Goal: Task Accomplishment & Management: Use online tool/utility

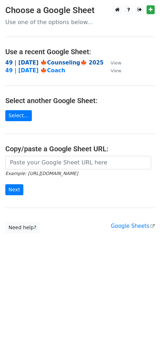
click at [66, 61] on strong "49 | [DATE] 🍁Counseling🍁 2025" at bounding box center [54, 63] width 99 height 6
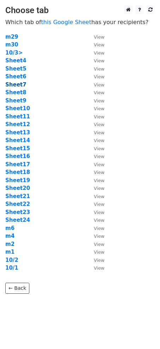
click at [16, 82] on strong "Sheet7" at bounding box center [15, 85] width 21 height 6
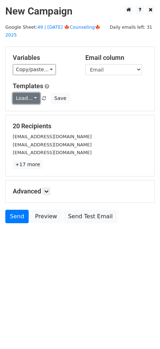
click at [29, 93] on link "Load..." at bounding box center [26, 98] width 27 height 11
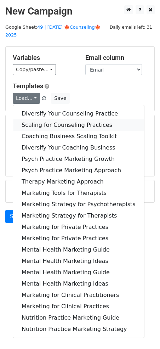
click at [55, 119] on link "Scaling for Counseling Practices" at bounding box center [78, 124] width 131 height 11
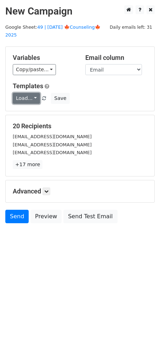
click at [32, 94] on link "Load..." at bounding box center [26, 98] width 27 height 11
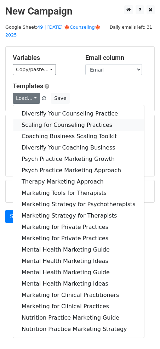
click at [51, 119] on link "Scaling for Counseling Practices" at bounding box center [78, 124] width 131 height 11
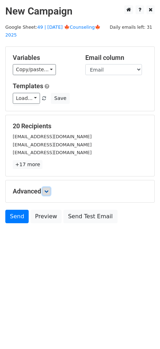
click at [49, 189] on icon at bounding box center [46, 191] width 4 height 4
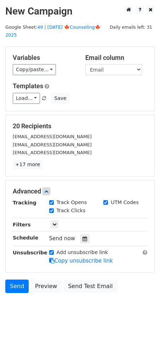
click at [86, 234] on div "Send now" at bounding box center [90, 239] width 83 height 10
click at [83, 236] on icon at bounding box center [85, 238] width 5 height 5
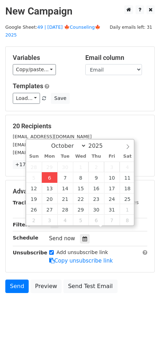
type input "2025-10-06 12:00"
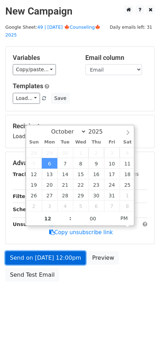
click at [39, 251] on link "Send on Oct 6 at 12:00pm" at bounding box center [45, 257] width 80 height 13
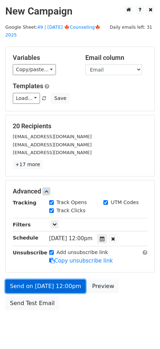
click at [44, 280] on link "Send on Oct 6 at 12:00pm" at bounding box center [45, 286] width 80 height 13
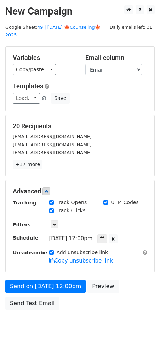
click at [28, 302] on div "Send on Oct 6 at 12:00pm Preview Send Test Email" at bounding box center [80, 297] width 160 height 34
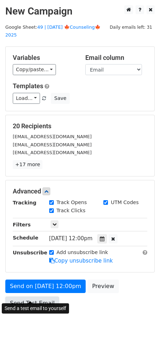
click at [14, 297] on link "Send Test Email" at bounding box center [32, 303] width 54 height 13
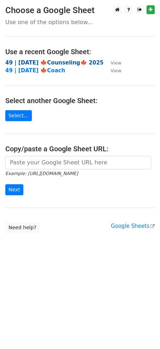
click at [30, 63] on strong "49 | [DATE] 🍁Counseling🍁 2025" at bounding box center [54, 63] width 99 height 6
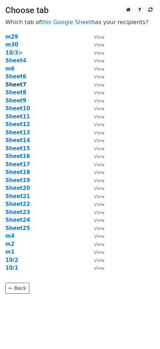
click at [16, 85] on strong "Sheet7" at bounding box center [15, 85] width 21 height 6
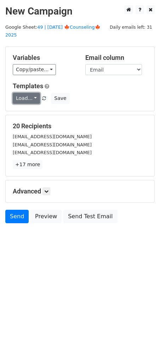
click at [28, 93] on link "Load..." at bounding box center [26, 98] width 27 height 11
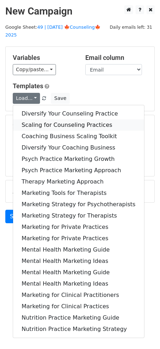
click at [54, 119] on link "Scaling for Counseling Practices" at bounding box center [78, 124] width 131 height 11
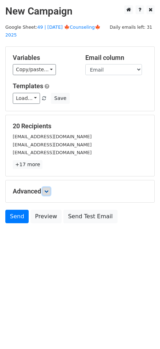
click at [50, 187] on link at bounding box center [47, 191] width 8 height 8
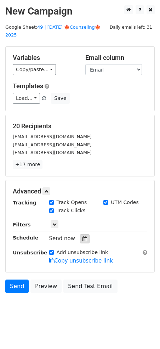
click at [83, 236] on icon at bounding box center [85, 238] width 5 height 5
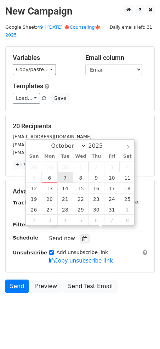
type input "2025-10-07 12:00"
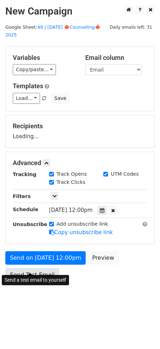
click at [40, 268] on link "Send Test Email" at bounding box center [32, 274] width 54 height 13
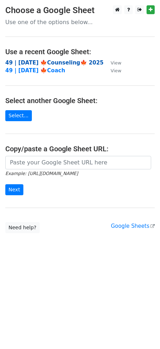
click at [41, 60] on strong "49 | [DATE] 🍁Counseling🍁 2025" at bounding box center [54, 63] width 99 height 6
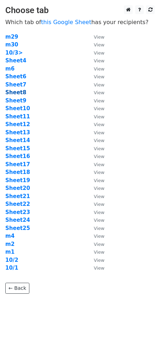
click at [22, 94] on strong "Sheet8" at bounding box center [15, 92] width 21 height 6
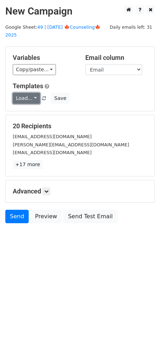
click at [22, 93] on link "Load..." at bounding box center [26, 98] width 27 height 11
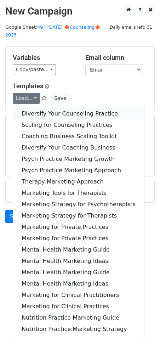
click at [51, 108] on link "Diversify Your Counseling Practice" at bounding box center [78, 113] width 131 height 11
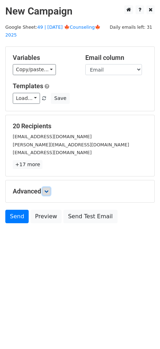
click at [49, 189] on icon at bounding box center [46, 191] width 4 height 4
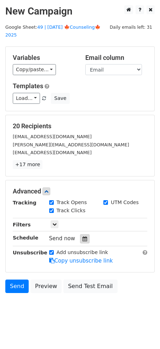
click at [85, 234] on div at bounding box center [85, 238] width 10 height 9
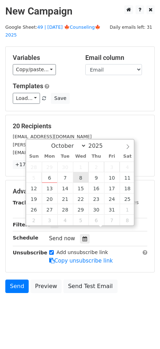
type input "[DATE] 12:00"
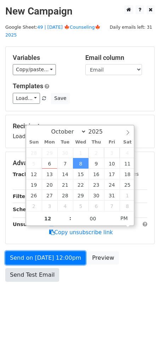
click at [39, 265] on link "Send on [DATE] 12:00pm" at bounding box center [45, 257] width 80 height 13
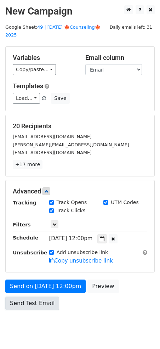
click at [29, 297] on link "Send Test Email" at bounding box center [32, 303] width 54 height 13
